Goal: Use online tool/utility

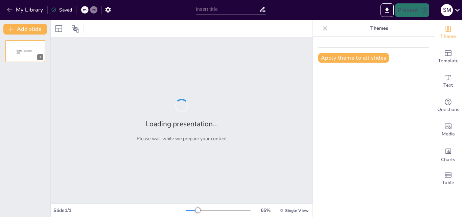
type input "Metodologías de Análisis: FODA y Árbol del Problema en Arquitectura"
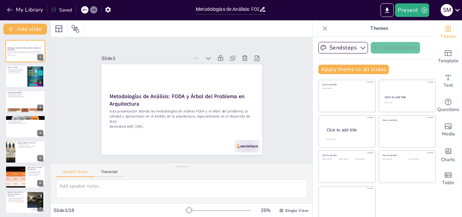
checkbox input "true"
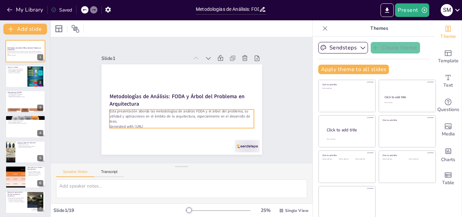
checkbox input "true"
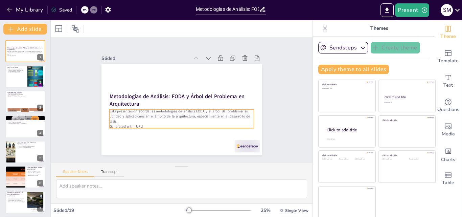
checkbox input "true"
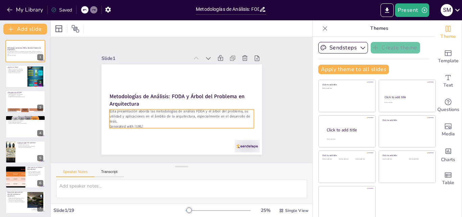
checkbox input "true"
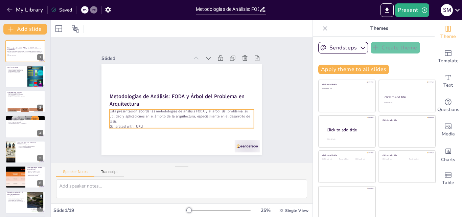
checkbox input "true"
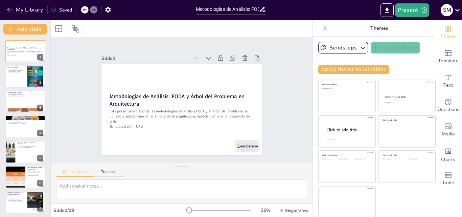
checkbox input "true"
